Goal: Information Seeking & Learning: Understand process/instructions

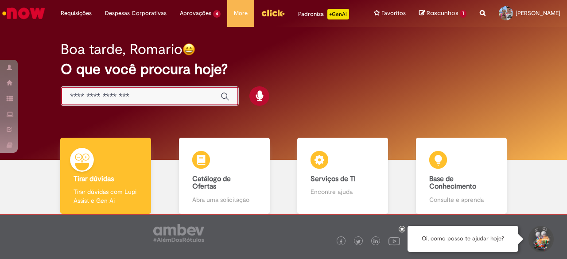
click at [159, 95] on input "Basta digitar aqui" at bounding box center [141, 97] width 142 height 10
type input "****"
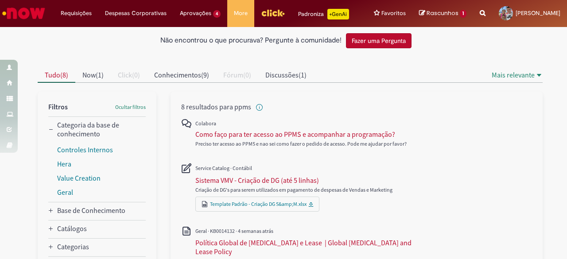
scroll to position [44, 0]
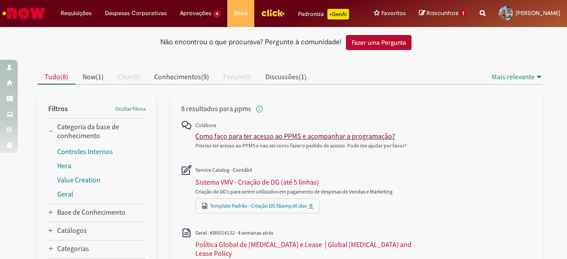
click at [261, 136] on div "Como faço para ter acesso ao PPMS e acompanhar a programação?" at bounding box center [295, 136] width 200 height 9
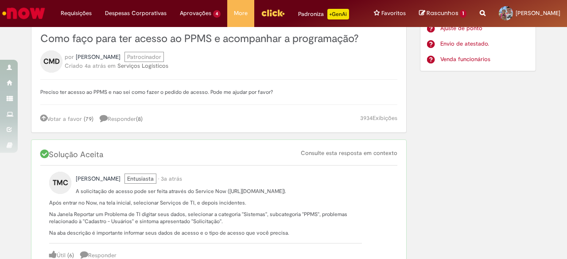
scroll to position [89, 0]
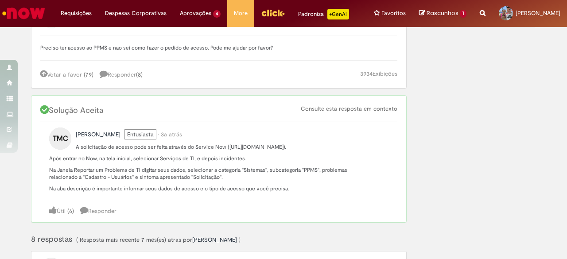
drag, startPoint x: 222, startPoint y: 146, endPoint x: 197, endPoint y: 151, distance: 26.2
click at [194, 151] on p "A solicitação de acesso pode ser feita através do Service Now ([URL][DOMAIN_NAM…" at bounding box center [205, 146] width 313 height 7
copy p "([URL][DOMAIN_NAME])"
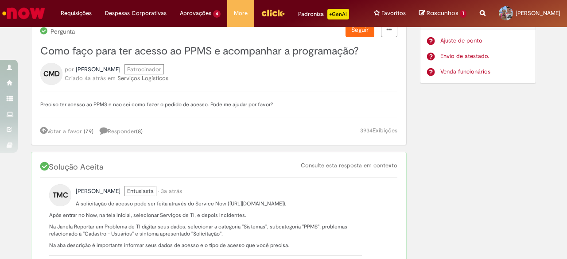
scroll to position [0, 0]
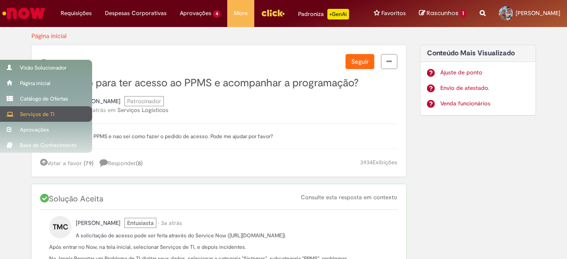
click at [44, 111] on div "Serviços de TI" at bounding box center [46, 113] width 92 height 15
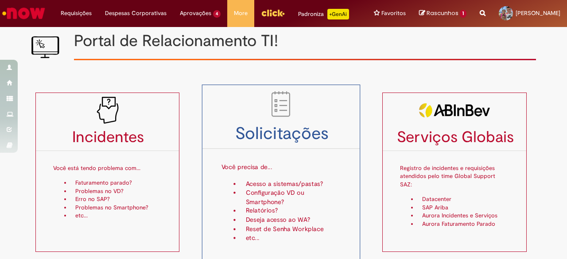
scroll to position [8, 0]
click at [288, 172] on p "Você precisa de..." at bounding box center [281, 162] width 120 height 23
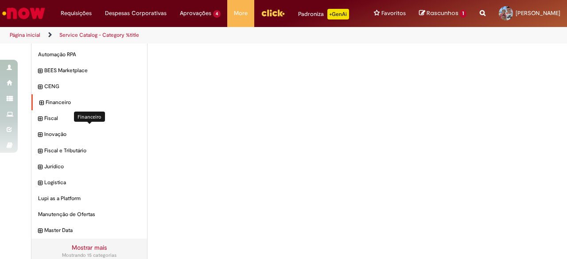
scroll to position [85, 0]
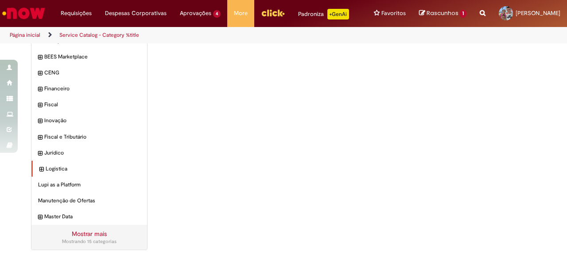
click at [41, 167] on div "Logistica Itens" at bounding box center [89, 169] width 116 height 16
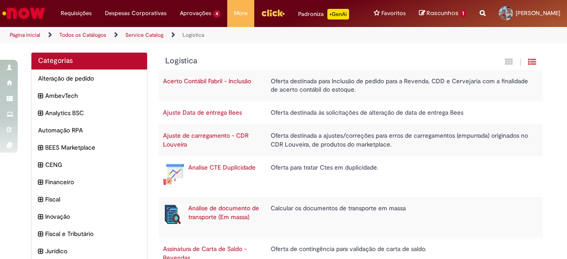
click at [480, 11] on icon "Search from all sources" at bounding box center [483, 8] width 6 height 16
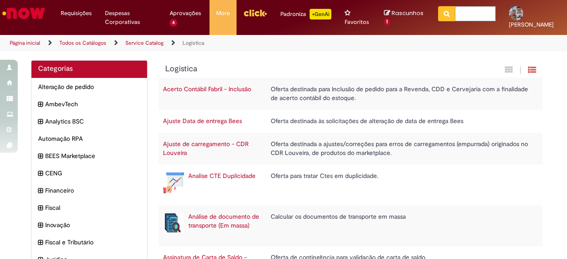
click at [468, 18] on input "text" at bounding box center [475, 13] width 41 height 15
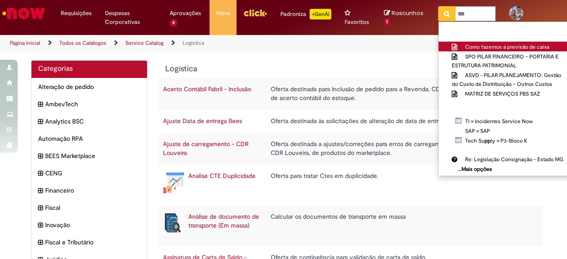
type input "****"
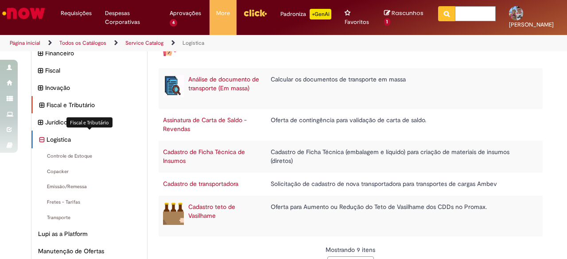
scroll to position [177, 0]
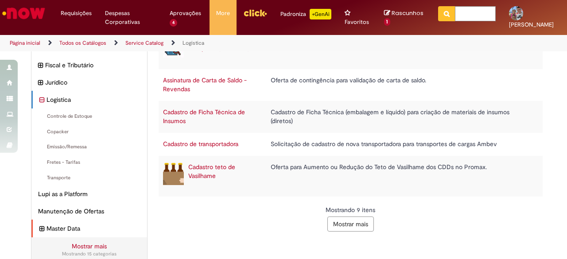
click at [39, 227] on icon "expandir categoria Master Data" at bounding box center [41, 229] width 5 height 10
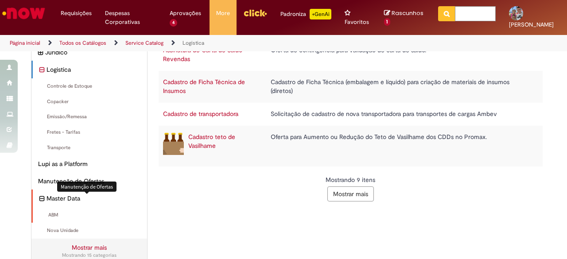
scroll to position [221, 0]
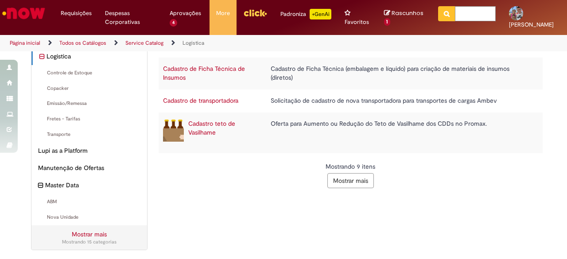
click at [92, 237] on link "Mostrar mais" at bounding box center [89, 234] width 35 height 8
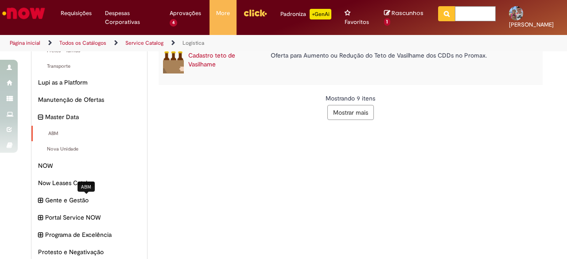
scroll to position [309, 0]
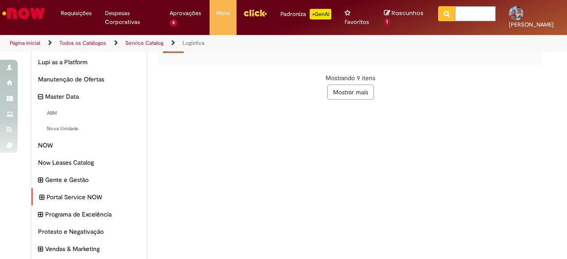
click at [40, 198] on icon "expandir categoria Portal Service NOW" at bounding box center [41, 198] width 5 height 10
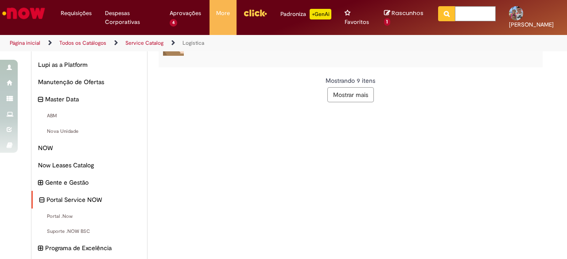
scroll to position [213, 0]
